Goal: Information Seeking & Learning: Learn about a topic

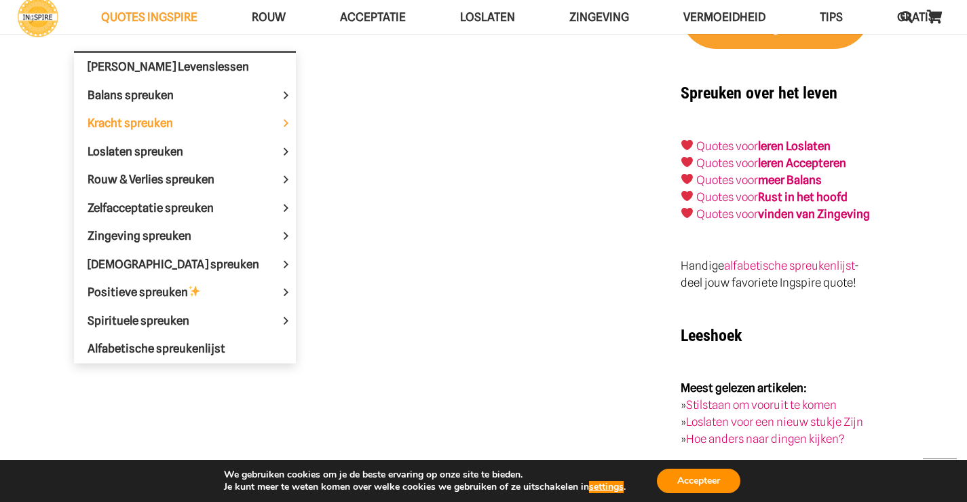
scroll to position [2240, 0]
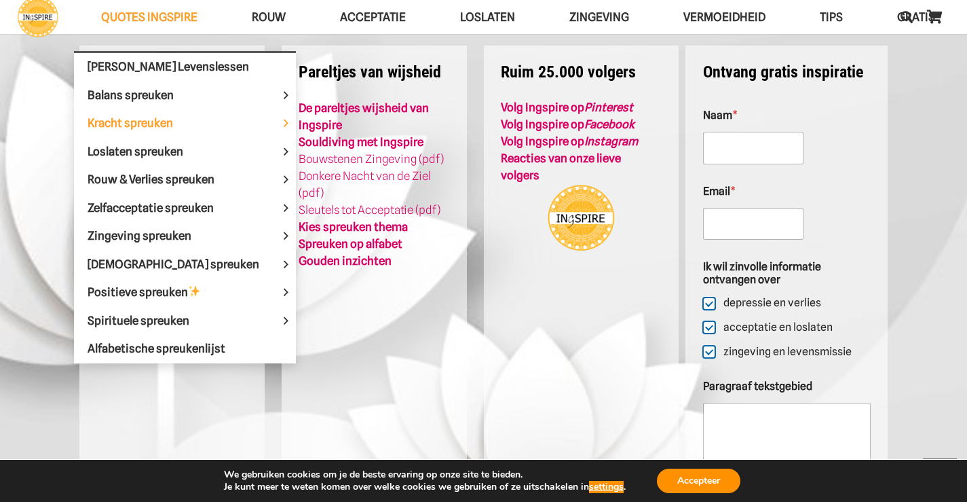
scroll to position [3286, 0]
